Goal: Task Accomplishment & Management: Manage account settings

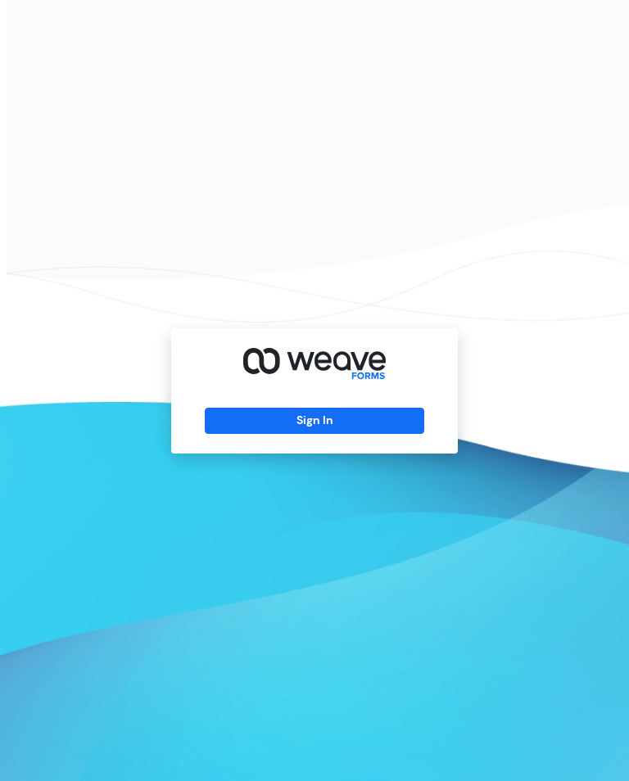
click at [352, 434] on button "Sign In" at bounding box center [314, 421] width 219 height 26
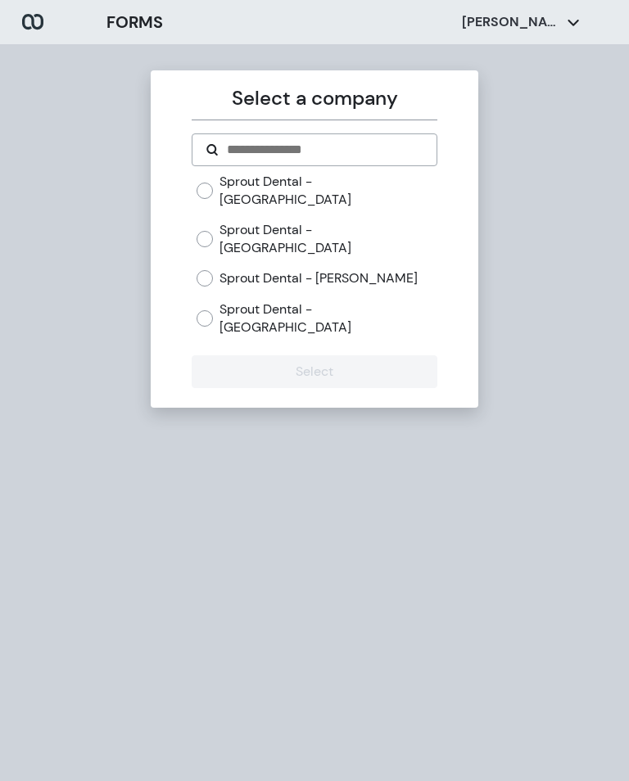
click at [360, 221] on label "Sprout Dental - [GEOGRAPHIC_DATA]" at bounding box center [327, 238] width 217 height 35
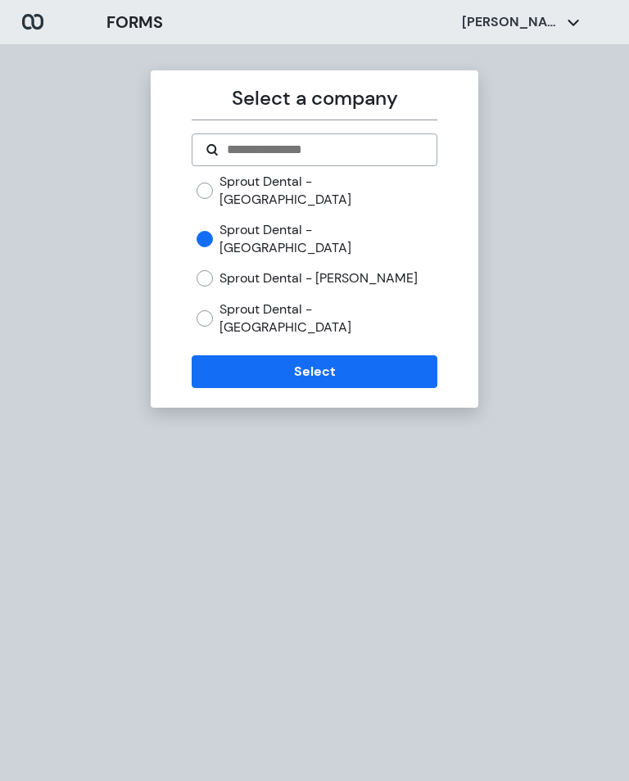
scroll to position [25, 0]
click at [369, 355] on button "Select" at bounding box center [313, 371] width 245 height 33
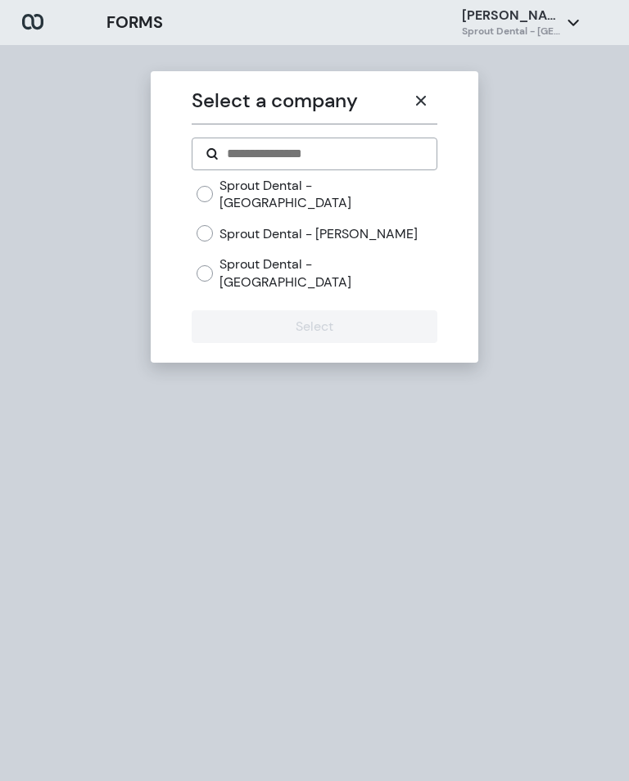
click at [406, 425] on div "Select a company Sprout Dental - Kingston Sprout Dental - [PERSON_NAME] Sprout …" at bounding box center [314, 435] width 629 height 781
